Goal: Task Accomplishment & Management: Manage account settings

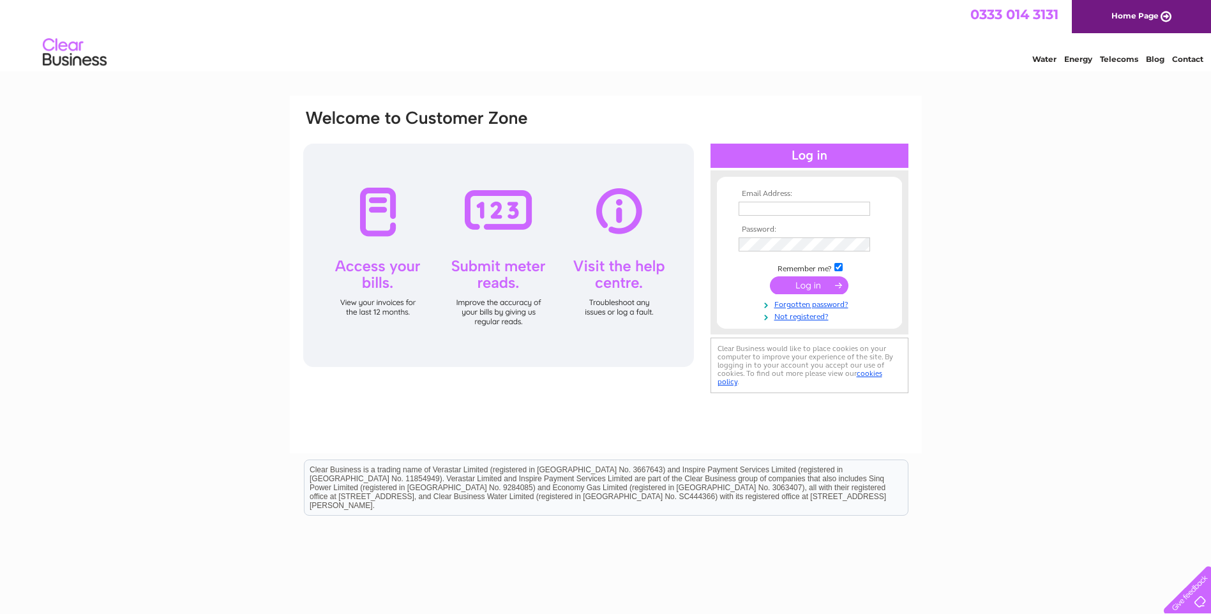
click at [762, 207] on input "text" at bounding box center [803, 209] width 131 height 14
type input "[EMAIL_ADDRESS][DOMAIN_NAME]"
click at [770, 278] on input "submit" at bounding box center [809, 287] width 79 height 18
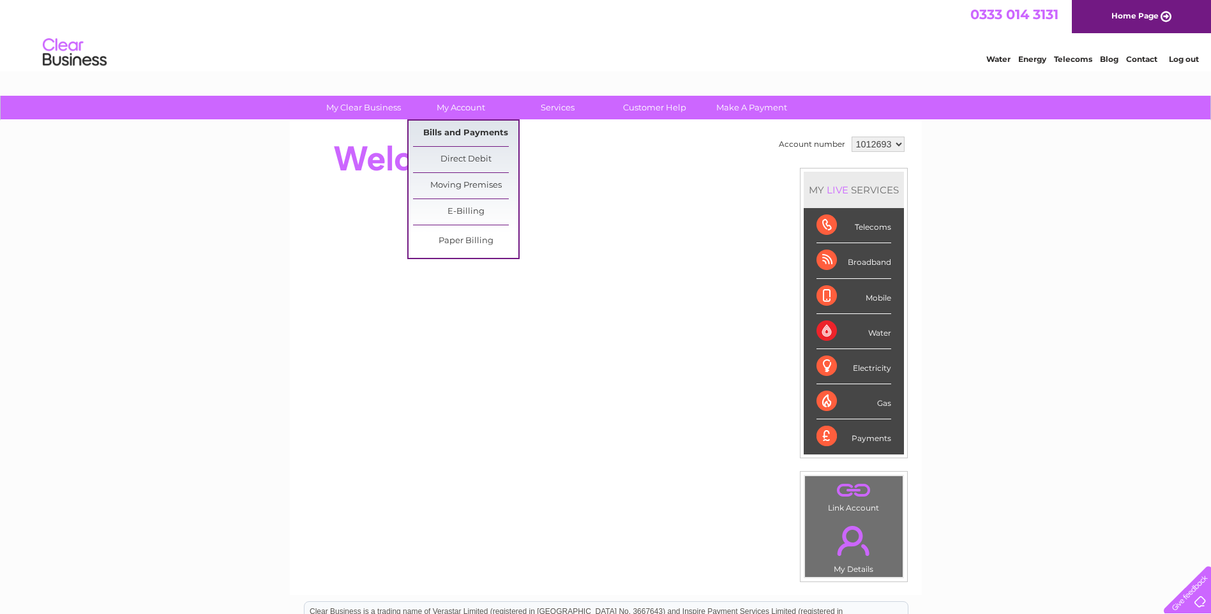
click at [476, 130] on link "Bills and Payments" at bounding box center [465, 134] width 105 height 26
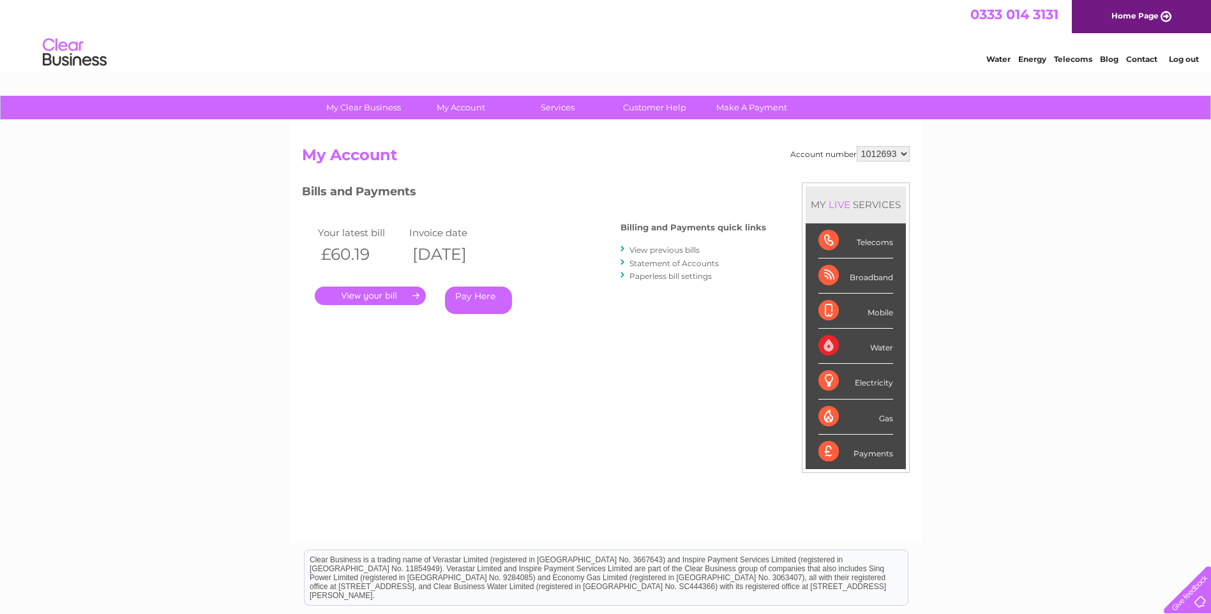
click at [394, 295] on link "." at bounding box center [370, 296] width 111 height 19
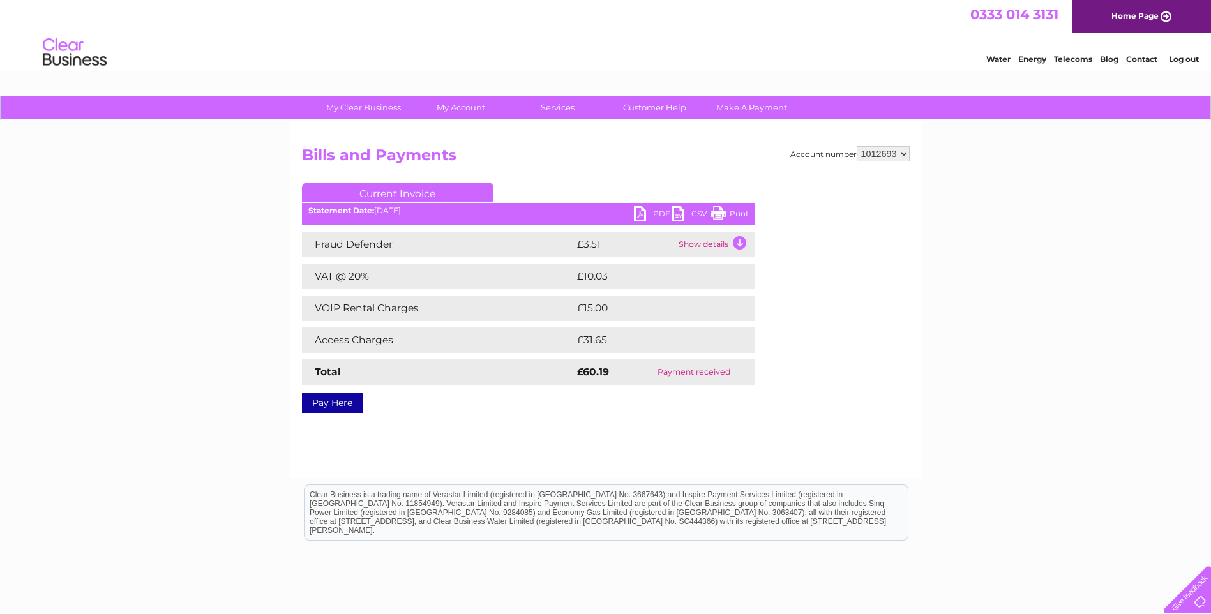
click at [657, 214] on link "PDF" at bounding box center [653, 215] width 38 height 19
